Goal: Task Accomplishment & Management: Use online tool/utility

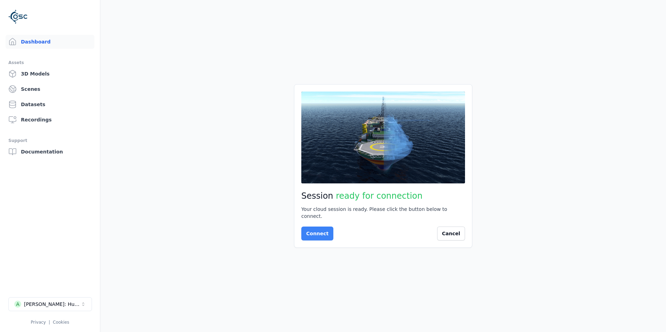
click at [315, 230] on button "Connect" at bounding box center [317, 234] width 32 height 14
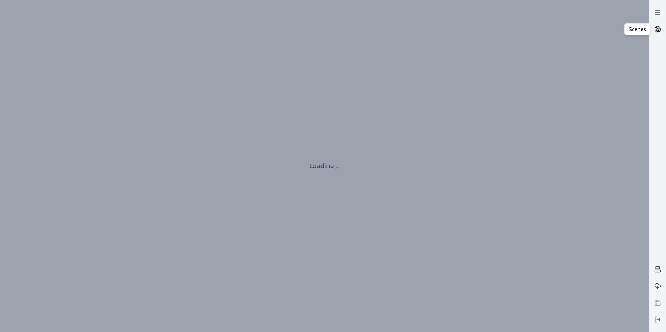
click at [655, 31] on icon at bounding box center [657, 29] width 7 height 7
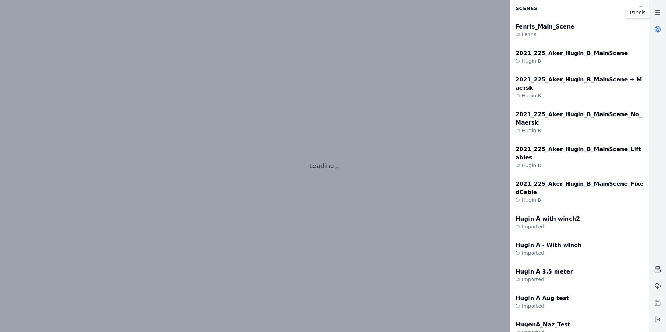
click at [658, 8] on link at bounding box center [657, 12] width 17 height 17
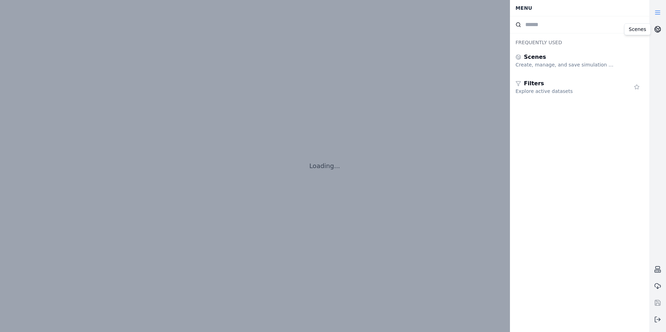
click at [660, 29] on icon at bounding box center [657, 29] width 7 height 7
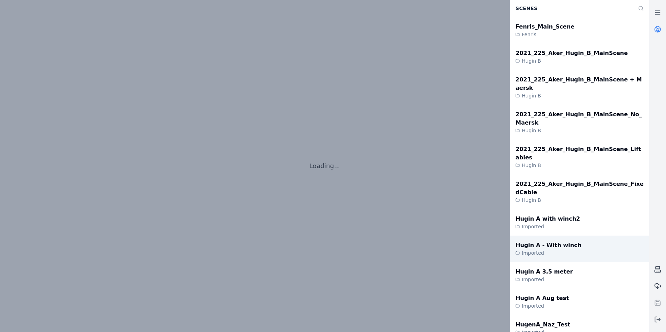
click at [576, 236] on div "Hugin A - With winch Imported" at bounding box center [579, 249] width 139 height 26
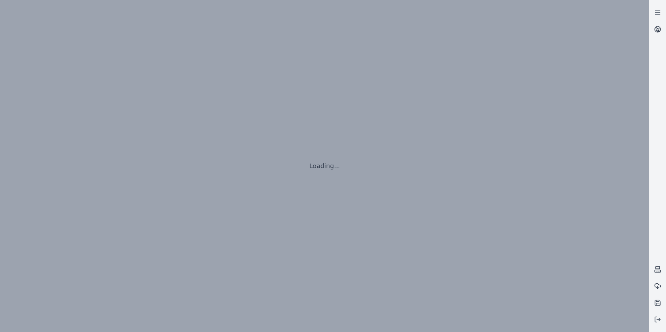
click at [56, 136] on div "Loading..." at bounding box center [324, 166] width 649 height 332
click at [659, 268] on icon at bounding box center [657, 269] width 7 height 7
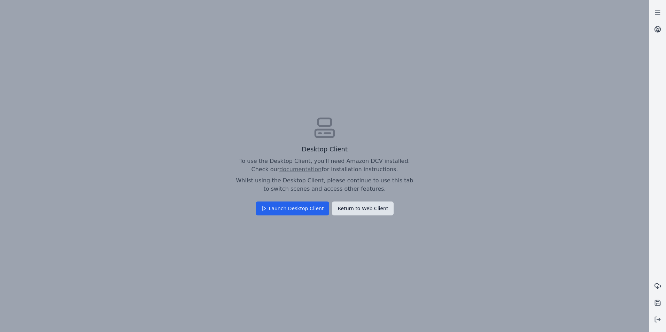
click at [358, 210] on button "Return to Web Client" at bounding box center [363, 209] width 62 height 14
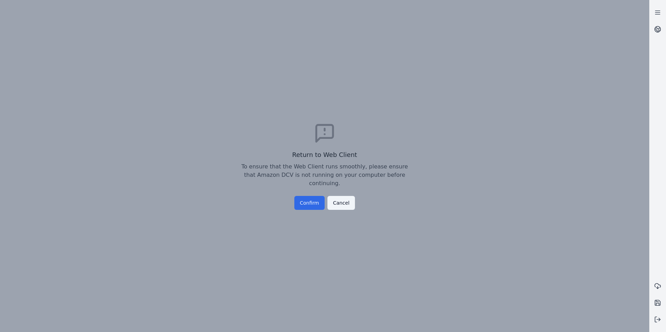
click at [311, 200] on button "Confirm" at bounding box center [309, 203] width 30 height 14
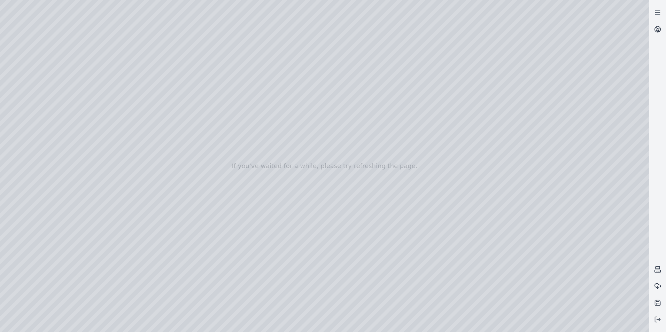
drag, startPoint x: 289, startPoint y: 227, endPoint x: 315, endPoint y: 241, distance: 29.5
click at [315, 241] on div at bounding box center [324, 166] width 649 height 332
drag, startPoint x: 315, startPoint y: 241, endPoint x: 329, endPoint y: 241, distance: 13.6
click at [329, 241] on div at bounding box center [324, 166] width 649 height 332
drag, startPoint x: 227, startPoint y: 252, endPoint x: 200, endPoint y: 268, distance: 30.8
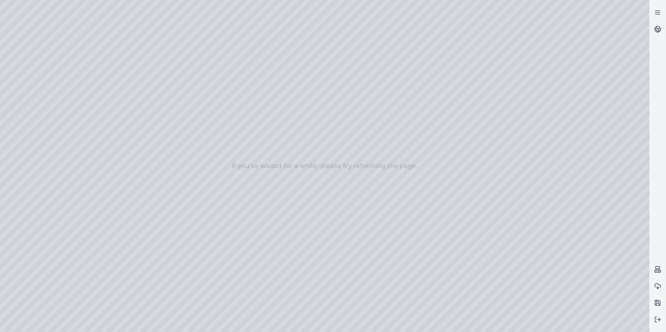
drag, startPoint x: 207, startPoint y: 179, endPoint x: 147, endPoint y: 204, distance: 65.3
drag, startPoint x: 147, startPoint y: 195, endPoint x: 143, endPoint y: 181, distance: 14.5
click at [25, 67] on div at bounding box center [324, 166] width 649 height 332
click at [42, 69] on div at bounding box center [324, 166] width 649 height 332
click at [43, 69] on div at bounding box center [324, 166] width 649 height 332
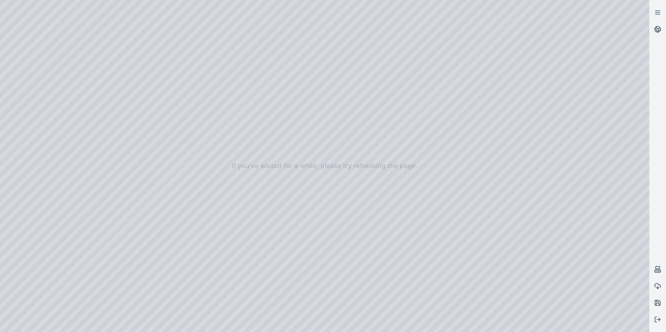
click at [28, 133] on div at bounding box center [324, 166] width 649 height 332
click at [40, 97] on div at bounding box center [324, 166] width 649 height 332
click at [152, 20] on div at bounding box center [324, 166] width 649 height 332
drag, startPoint x: 110, startPoint y: 90, endPoint x: 278, endPoint y: 129, distance: 171.8
click at [278, 129] on div at bounding box center [324, 166] width 649 height 332
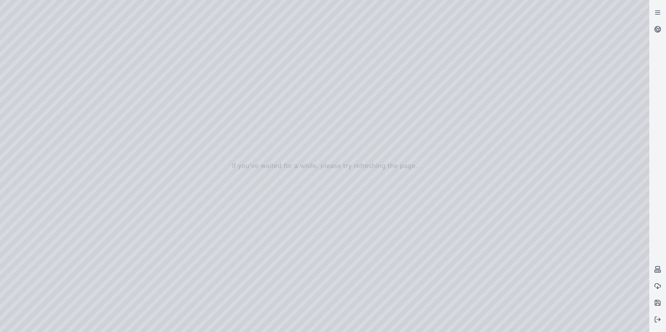
click at [328, 305] on div at bounding box center [324, 166] width 649 height 332
click at [303, 115] on div at bounding box center [324, 166] width 649 height 332
drag, startPoint x: 274, startPoint y: 85, endPoint x: 277, endPoint y: 99, distance: 13.8
click at [277, 99] on div at bounding box center [324, 166] width 649 height 332
click at [317, 147] on div at bounding box center [324, 166] width 649 height 332
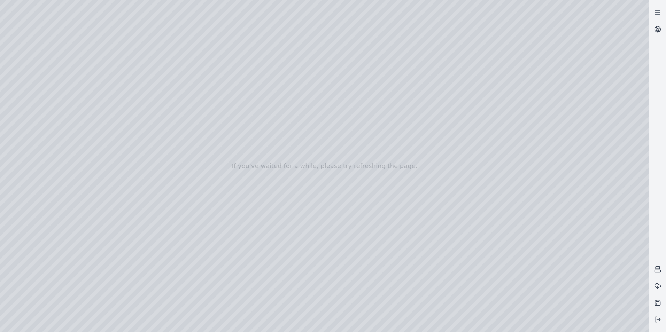
click at [303, 28] on div at bounding box center [324, 166] width 649 height 332
drag, startPoint x: 357, startPoint y: 131, endPoint x: 362, endPoint y: 130, distance: 5.0
drag, startPoint x: 363, startPoint y: 127, endPoint x: 406, endPoint y: 134, distance: 43.4
drag, startPoint x: 403, startPoint y: 132, endPoint x: 442, endPoint y: 137, distance: 39.9
drag, startPoint x: 417, startPoint y: 134, endPoint x: 389, endPoint y: 136, distance: 27.6
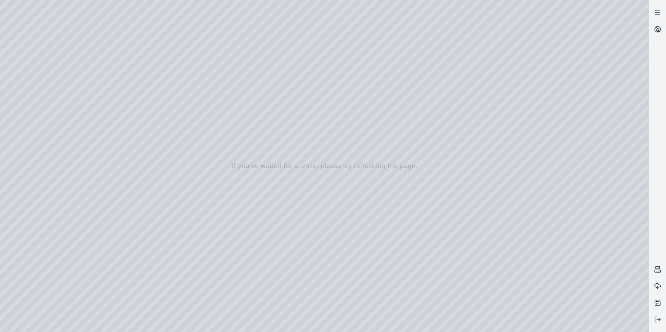
click at [389, 136] on div at bounding box center [324, 166] width 649 height 332
drag, startPoint x: 449, startPoint y: 144, endPoint x: 432, endPoint y: 146, distance: 17.2
drag, startPoint x: 425, startPoint y: 144, endPoint x: 385, endPoint y: 140, distance: 40.2
drag, startPoint x: 400, startPoint y: 138, endPoint x: 392, endPoint y: 138, distance: 7.3
drag, startPoint x: 452, startPoint y: 142, endPoint x: 450, endPoint y: 138, distance: 3.9
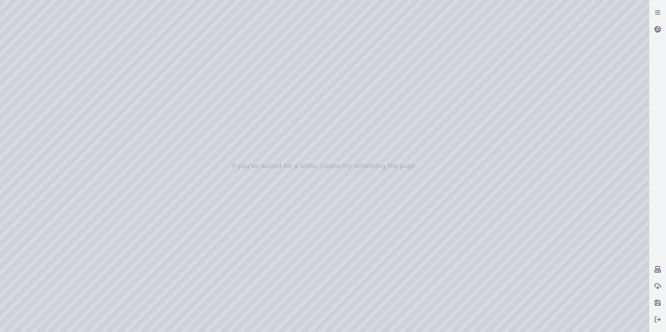
drag, startPoint x: 450, startPoint y: 139, endPoint x: 430, endPoint y: 136, distance: 20.5
click at [411, 150] on div at bounding box center [324, 166] width 649 height 332
click at [389, 138] on div at bounding box center [324, 166] width 649 height 332
click at [363, 53] on div at bounding box center [324, 166] width 649 height 332
click at [64, 22] on div at bounding box center [324, 166] width 649 height 332
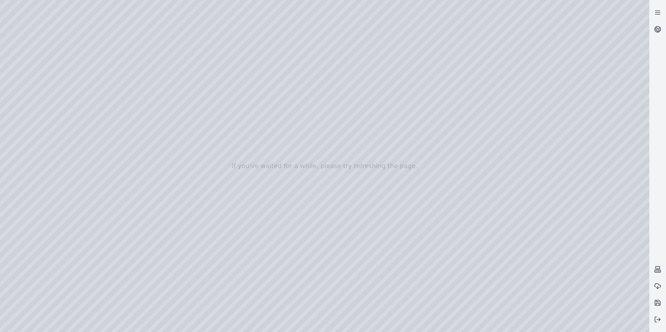
click at [63, 22] on div at bounding box center [324, 166] width 649 height 332
drag, startPoint x: 422, startPoint y: 125, endPoint x: 429, endPoint y: 112, distance: 14.8
drag, startPoint x: 430, startPoint y: 119, endPoint x: 428, endPoint y: 113, distance: 6.8
drag, startPoint x: 425, startPoint y: 125, endPoint x: 427, endPoint y: 117, distance: 8.2
drag, startPoint x: 423, startPoint y: 136, endPoint x: 423, endPoint y: 149, distance: 13.9
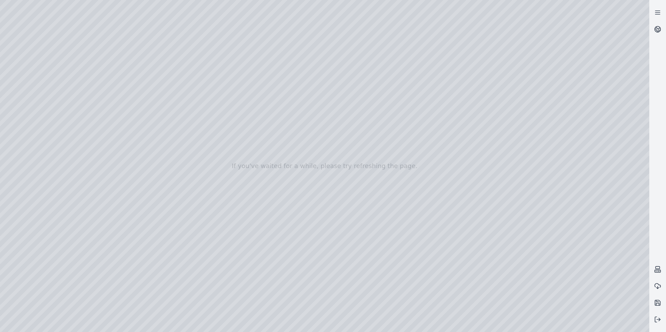
drag, startPoint x: 296, startPoint y: 190, endPoint x: 198, endPoint y: 187, distance: 98.6
click at [35, 98] on div at bounding box center [324, 166] width 649 height 332
click at [151, 21] on div at bounding box center [324, 166] width 649 height 332
drag, startPoint x: 133, startPoint y: 85, endPoint x: 337, endPoint y: 184, distance: 227.0
click at [337, 184] on div at bounding box center [324, 166] width 649 height 332
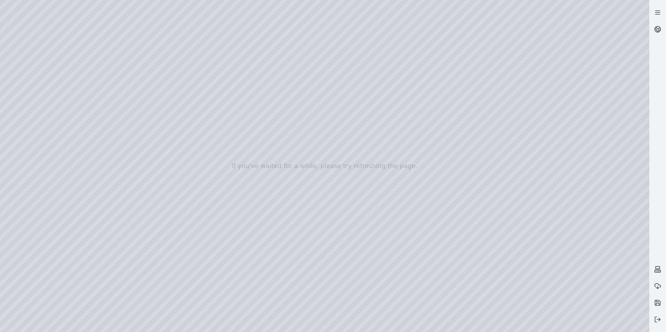
drag, startPoint x: 313, startPoint y: 163, endPoint x: 357, endPoint y: 169, distance: 45.0
click at [357, 169] on div at bounding box center [324, 166] width 649 height 332
drag, startPoint x: 338, startPoint y: 120, endPoint x: 334, endPoint y: 134, distance: 14.8
click at [334, 134] on div at bounding box center [324, 166] width 649 height 332
click at [315, 301] on div at bounding box center [324, 166] width 649 height 332
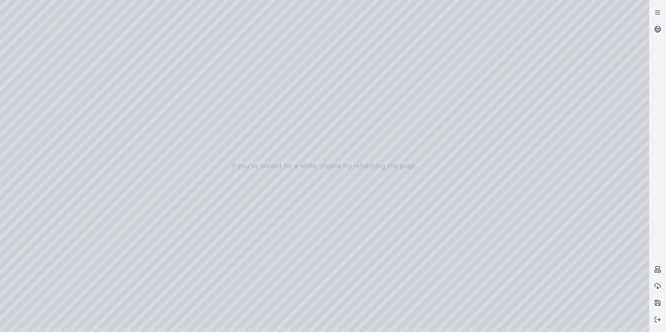
click at [332, 164] on div at bounding box center [324, 166] width 649 height 332
drag, startPoint x: 337, startPoint y: 141, endPoint x: 337, endPoint y: 152, distance: 10.8
click at [337, 152] on div at bounding box center [324, 166] width 649 height 332
click at [333, 69] on div at bounding box center [324, 166] width 649 height 332
drag, startPoint x: 377, startPoint y: 107, endPoint x: 456, endPoint y: 118, distance: 80.2
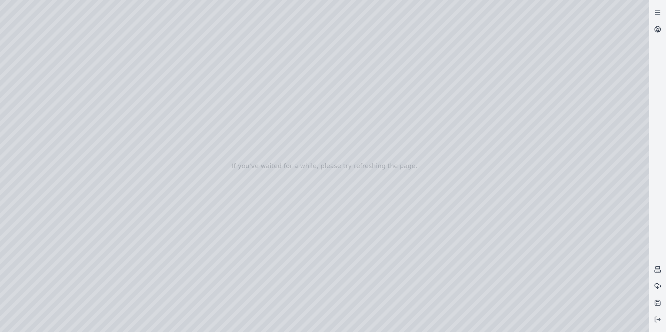
drag, startPoint x: 456, startPoint y: 124, endPoint x: 587, endPoint y: 121, distance: 131.1
drag, startPoint x: 392, startPoint y: 116, endPoint x: 569, endPoint y: 124, distance: 176.5
click at [417, 131] on div at bounding box center [324, 166] width 649 height 332
drag, startPoint x: 400, startPoint y: 147, endPoint x: 396, endPoint y: 151, distance: 4.7
click at [394, 151] on div at bounding box center [324, 166] width 649 height 332
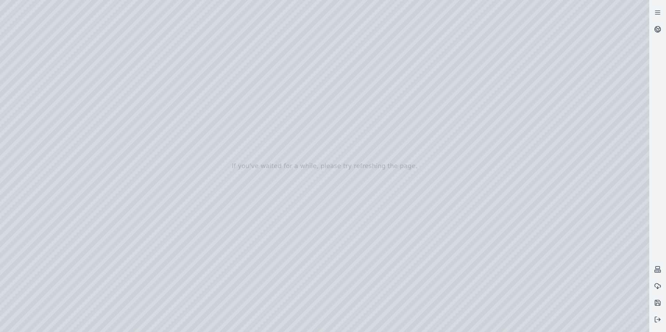
drag, startPoint x: 395, startPoint y: 150, endPoint x: 430, endPoint y: 106, distance: 55.6
click at [430, 106] on div at bounding box center [324, 166] width 649 height 332
drag, startPoint x: 445, startPoint y: 122, endPoint x: 285, endPoint y: 116, distance: 160.0
click at [285, 116] on div at bounding box center [324, 166] width 649 height 332
drag, startPoint x: 324, startPoint y: 126, endPoint x: 341, endPoint y: 128, distance: 17.5
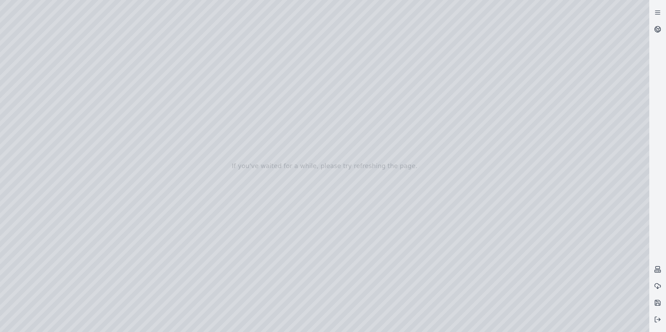
drag, startPoint x: 340, startPoint y: 128, endPoint x: 400, endPoint y: 130, distance: 59.3
drag, startPoint x: 533, startPoint y: 102, endPoint x: 380, endPoint y: 110, distance: 152.8
click at [380, 110] on div at bounding box center [324, 166] width 649 height 332
drag, startPoint x: 310, startPoint y: 99, endPoint x: 306, endPoint y: 88, distance: 11.7
drag, startPoint x: 344, startPoint y: 151, endPoint x: 299, endPoint y: 146, distance: 45.9
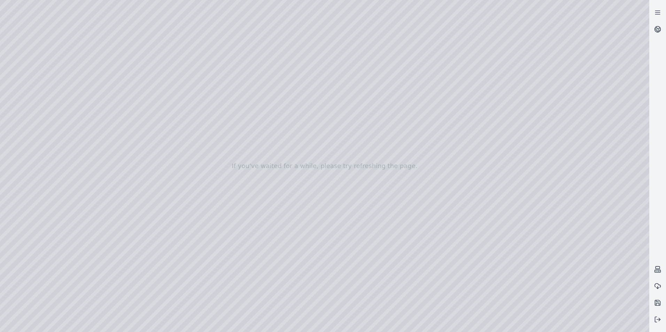
click at [295, 147] on div at bounding box center [324, 166] width 649 height 332
drag, startPoint x: 371, startPoint y: 154, endPoint x: 357, endPoint y: 151, distance: 14.3
click at [335, 59] on div at bounding box center [324, 166] width 649 height 332
click at [62, 21] on div at bounding box center [324, 166] width 649 height 332
click at [65, 22] on div at bounding box center [324, 166] width 649 height 332
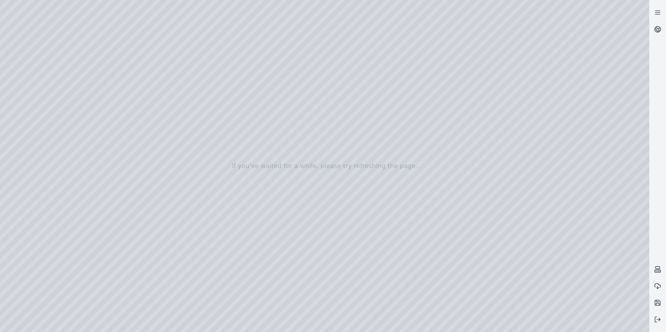
drag, startPoint x: 327, startPoint y: 155, endPoint x: 667, endPoint y: 164, distance: 340.5
drag, startPoint x: 469, startPoint y: 160, endPoint x: 528, endPoint y: 150, distance: 60.5
click at [29, 98] on div at bounding box center [324, 166] width 649 height 332
click at [152, 22] on div at bounding box center [324, 166] width 649 height 332
drag, startPoint x: 144, startPoint y: 48, endPoint x: 399, endPoint y: 159, distance: 278.6
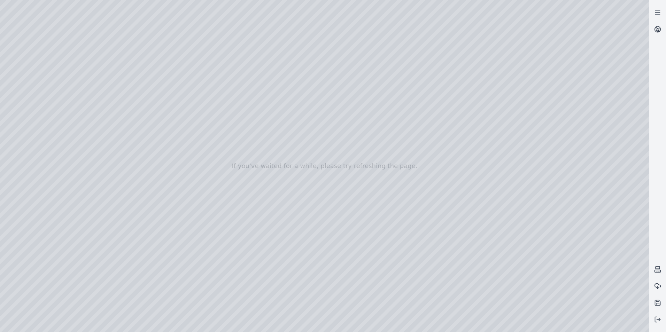
click at [399, 159] on div at bounding box center [324, 166] width 649 height 332
drag, startPoint x: 403, startPoint y: 90, endPoint x: 404, endPoint y: 117, distance: 27.2
click at [404, 117] on div at bounding box center [324, 166] width 649 height 332
click at [313, 302] on div at bounding box center [324, 166] width 649 height 332
click at [64, 22] on div at bounding box center [324, 166] width 649 height 332
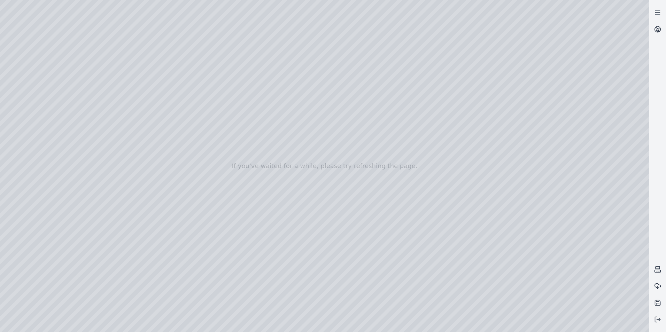
click at [63, 21] on div at bounding box center [324, 166] width 649 height 332
drag, startPoint x: 210, startPoint y: 138, endPoint x: 270, endPoint y: 139, distance: 60.6
click at [36, 94] on div at bounding box center [324, 166] width 649 height 332
click at [155, 19] on div at bounding box center [324, 166] width 649 height 332
click at [121, 26] on div at bounding box center [324, 166] width 649 height 332
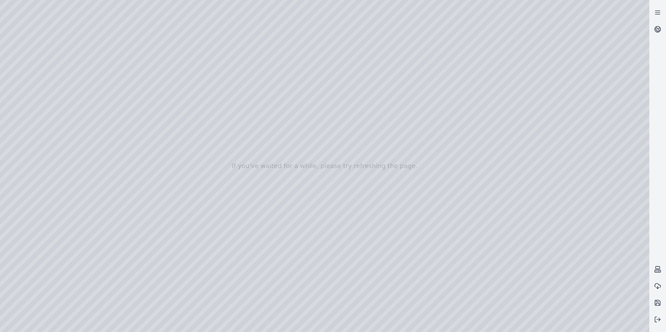
drag, startPoint x: 107, startPoint y: 51, endPoint x: 284, endPoint y: 152, distance: 203.7
click at [284, 152] on div at bounding box center [324, 166] width 649 height 332
drag, startPoint x: 301, startPoint y: 90, endPoint x: 307, endPoint y: 84, distance: 7.9
drag, startPoint x: 333, startPoint y: 84, endPoint x: 354, endPoint y: 110, distance: 33.4
drag, startPoint x: 355, startPoint y: 103, endPoint x: 358, endPoint y: 88, distance: 15.6
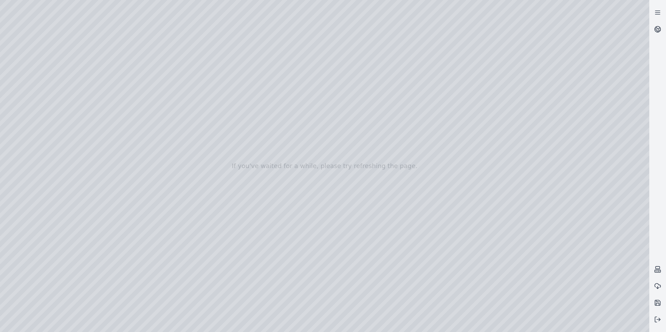
drag, startPoint x: 506, startPoint y: 119, endPoint x: 497, endPoint y: 119, distance: 8.4
drag, startPoint x: 368, startPoint y: 105, endPoint x: 368, endPoint y: 119, distance: 14.3
click at [368, 119] on div at bounding box center [324, 166] width 649 height 332
click at [312, 303] on div at bounding box center [324, 166] width 649 height 332
click at [106, 21] on div at bounding box center [324, 166] width 649 height 332
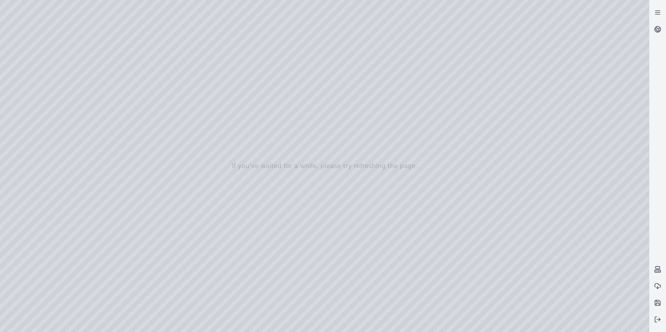
click at [104, 24] on div at bounding box center [324, 166] width 649 height 332
click at [105, 21] on div at bounding box center [324, 166] width 649 height 332
click at [103, 23] on div at bounding box center [324, 166] width 649 height 332
drag, startPoint x: 348, startPoint y: 148, endPoint x: 385, endPoint y: 152, distance: 36.4
click at [386, 167] on div at bounding box center [324, 166] width 649 height 332
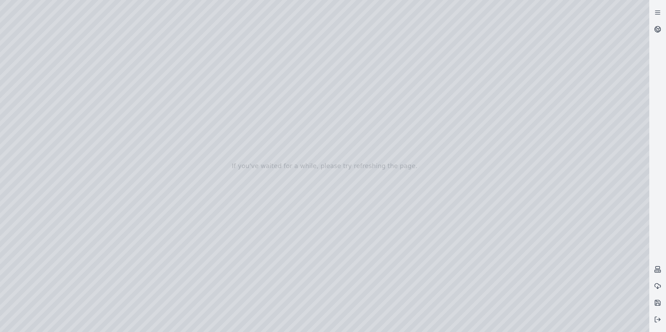
drag, startPoint x: 403, startPoint y: 125, endPoint x: 401, endPoint y: 131, distance: 6.3
click at [401, 131] on div at bounding box center [324, 166] width 649 height 332
click at [391, 60] on div at bounding box center [324, 166] width 649 height 332
click at [65, 21] on div at bounding box center [324, 166] width 649 height 332
click at [66, 23] on div at bounding box center [324, 166] width 649 height 332
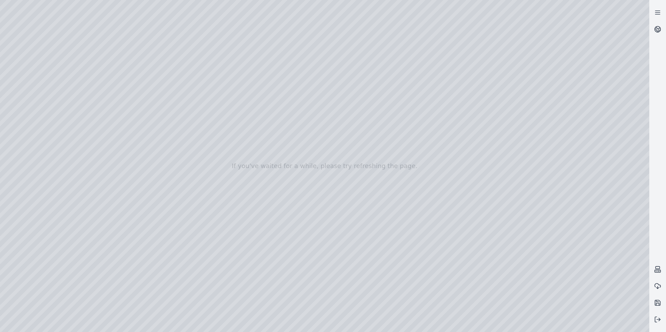
click at [40, 97] on div at bounding box center [324, 166] width 649 height 332
click at [149, 22] on div at bounding box center [324, 166] width 649 height 332
drag, startPoint x: 344, startPoint y: 199, endPoint x: 597, endPoint y: 200, distance: 252.9
drag, startPoint x: 501, startPoint y: 181, endPoint x: 610, endPoint y: 161, distance: 111.2
drag, startPoint x: 76, startPoint y: 47, endPoint x: 363, endPoint y: 182, distance: 317.2
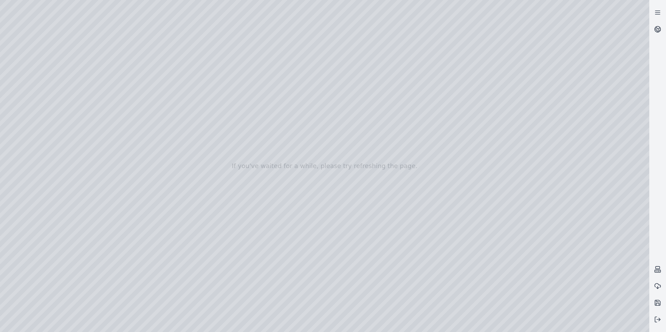
click at [363, 182] on div at bounding box center [324, 166] width 649 height 332
drag, startPoint x: 364, startPoint y: 131, endPoint x: 362, endPoint y: 141, distance: 10.7
click at [362, 141] on div at bounding box center [324, 166] width 649 height 332
click at [323, 302] on div at bounding box center [324, 166] width 649 height 332
drag, startPoint x: 362, startPoint y: 185, endPoint x: 394, endPoint y: 200, distance: 35.4
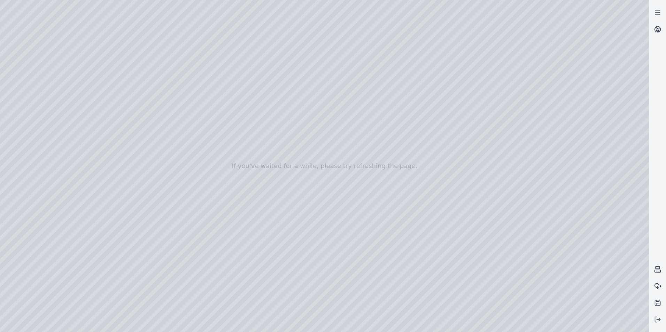
drag, startPoint x: 394, startPoint y: 192, endPoint x: 400, endPoint y: 192, distance: 5.9
